Goal: Find specific page/section: Find specific page/section

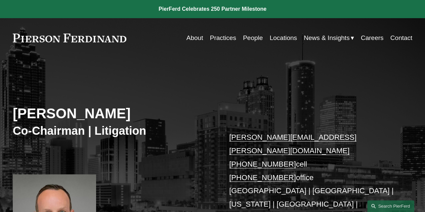
click at [243, 39] on link "People" at bounding box center [253, 38] width 20 height 13
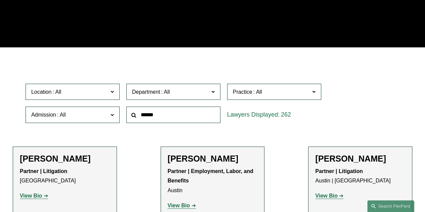
scroll to position [125, 0]
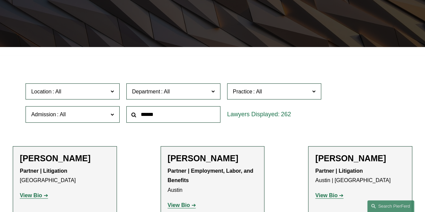
click at [322, 198] on strong "View Bio" at bounding box center [326, 196] width 22 height 6
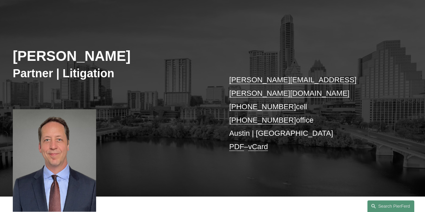
scroll to position [59, 0]
